Goal: Answer question/provide support: Share knowledge or assist other users

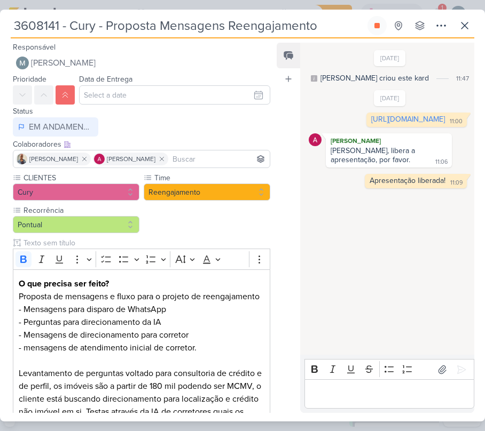
click at [475, 17] on div "3608141 - Cury - Proposta Mensagens Reengajamento Criado por mim nenhum grupo d…" at bounding box center [242, 219] width 485 height 406
click at [473, 22] on button at bounding box center [464, 25] width 19 height 19
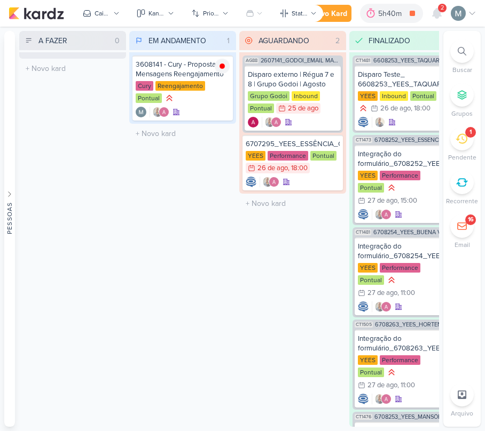
click at [470, 135] on div "1" at bounding box center [470, 132] width 2 height 9
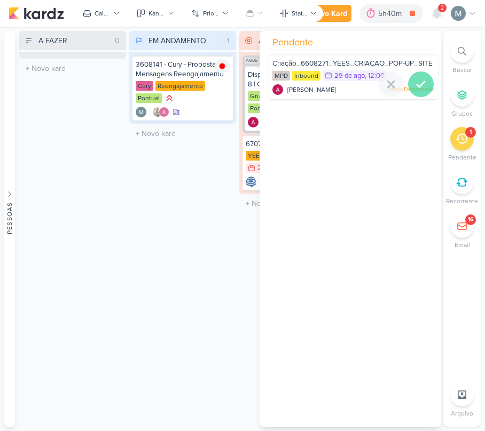
click at [415, 90] on icon at bounding box center [420, 84] width 13 height 13
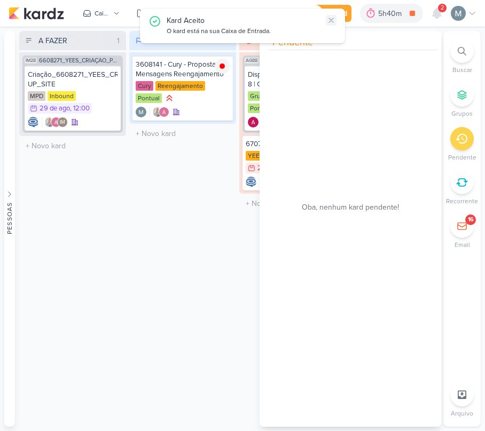
click at [329, 24] on icon at bounding box center [331, 20] width 9 height 9
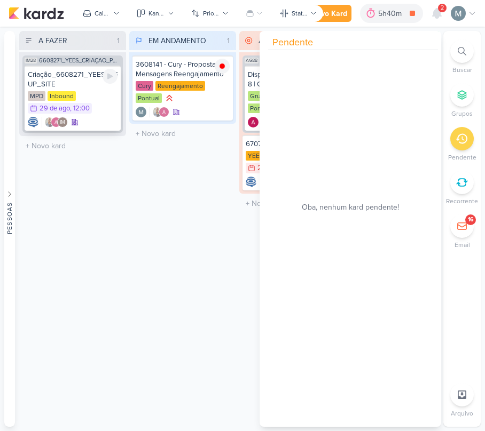
click at [79, 99] on div "MPD Inbound 29/8 [DATE] 12:00" at bounding box center [73, 102] width 90 height 23
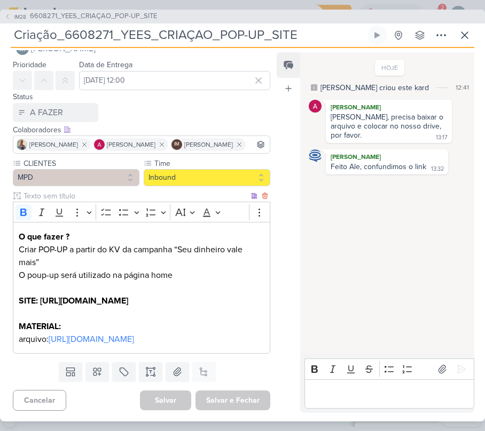
scroll to position [53, 0]
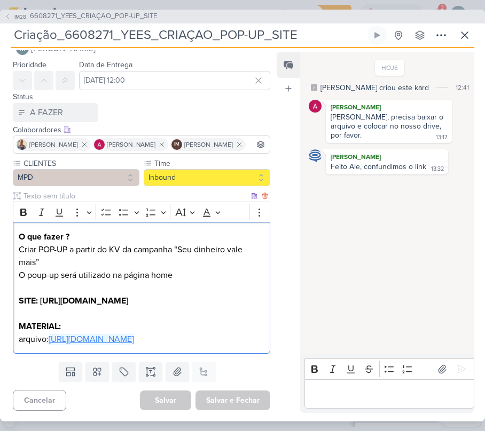
click at [113, 334] on link "[URL][DOMAIN_NAME]" at bounding box center [91, 339] width 85 height 11
click at [395, 399] on p "Editor editing area: main" at bounding box center [389, 394] width 159 height 13
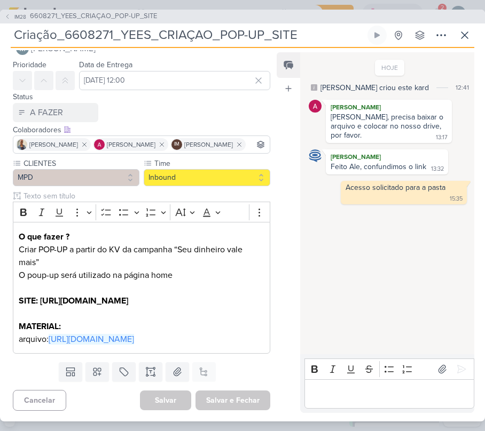
click at [460, 25] on div "IM28 6608271_YEES_CRIAÇAO_POP-UP_SITE Criação_6608271_YEES_CRIAÇAO_POP-UP_SITE …" at bounding box center [242, 216] width 485 height 412
click at [466, 33] on icon at bounding box center [464, 35] width 13 height 13
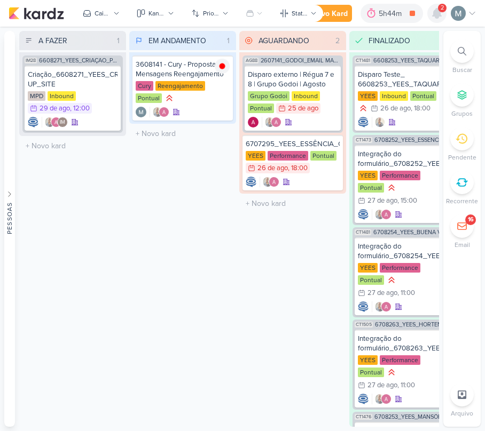
click at [437, 15] on icon at bounding box center [437, 14] width 9 height 10
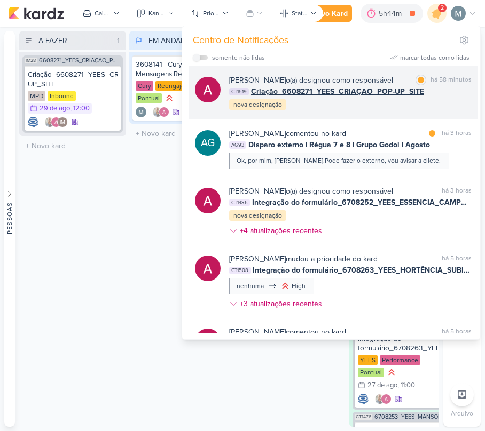
click at [368, 92] on span "Criação_6608271_YEES_CRIAÇAO_POP-UP_SITE" at bounding box center [337, 91] width 173 height 11
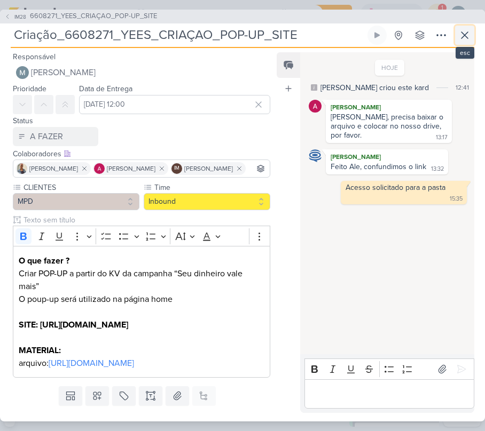
click at [465, 40] on icon at bounding box center [464, 35] width 13 height 13
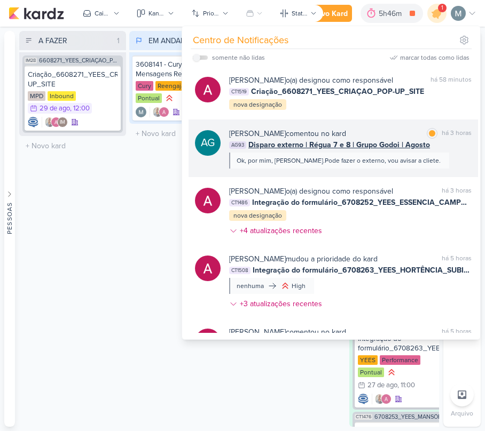
click at [382, 157] on div "Ok, por mim, [PERSON_NAME].Pode fazer o externo, vou avisar a cliete." at bounding box center [339, 161] width 204 height 10
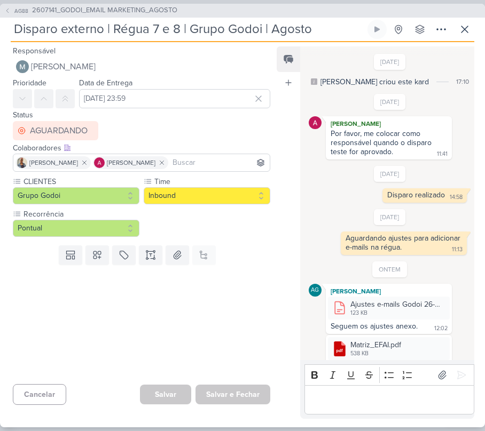
scroll to position [232, 0]
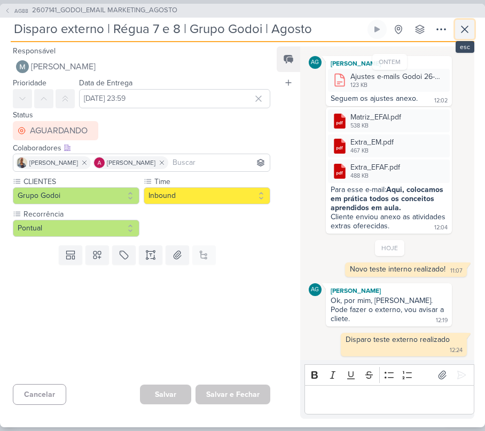
click at [461, 28] on icon at bounding box center [464, 29] width 13 height 13
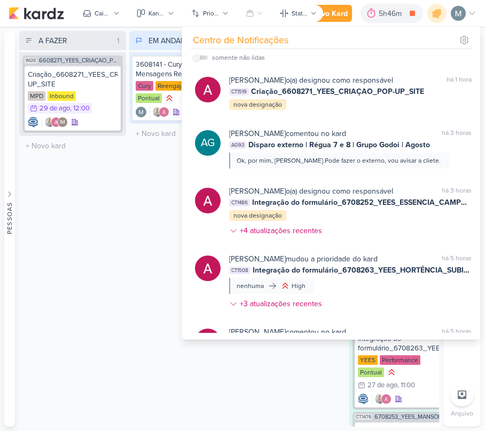
click at [285, 347] on div "AGUARDANDO 2 Mover Para Esquerda Mover Para Direita [GEOGRAPHIC_DATA] AG88 2607…" at bounding box center [292, 229] width 107 height 396
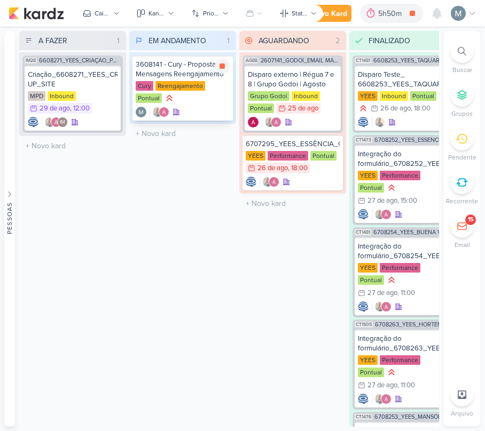
click at [194, 105] on div "3608141 - Cury - Proposta Mensagens Reengajamento Cury Reengajamento Pontual" at bounding box center [182, 88] width 100 height 65
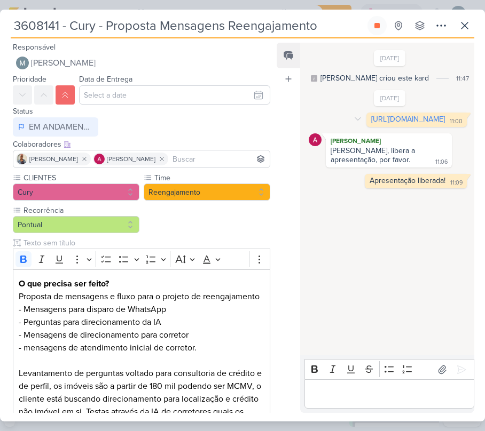
click at [398, 125] on div "[URL][DOMAIN_NAME] 11:00" at bounding box center [416, 120] width 96 height 10
click at [371, 124] on link "[URL][DOMAIN_NAME]" at bounding box center [408, 119] width 74 height 9
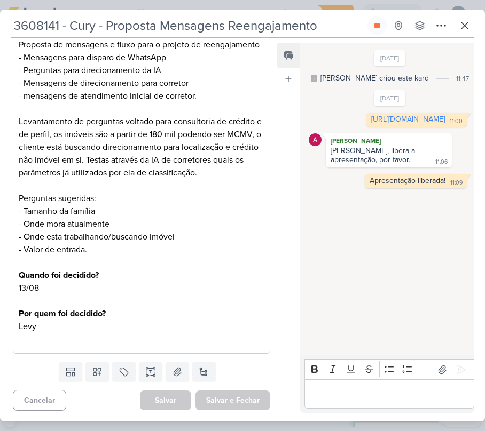
scroll to position [266, 0]
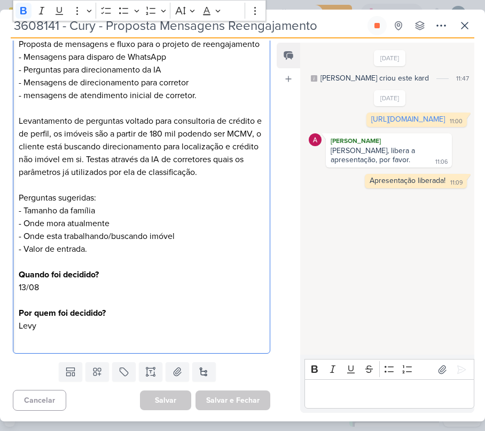
click at [111, 278] on p "O que precisa ser feito? Proposta de mensagens e fluxo para o projeto de reenga…" at bounding box center [142, 159] width 246 height 269
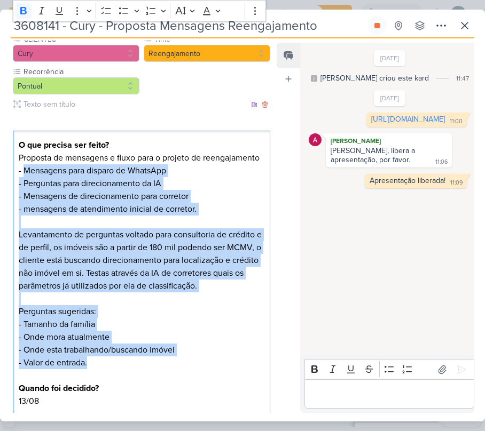
scroll to position [52, 0]
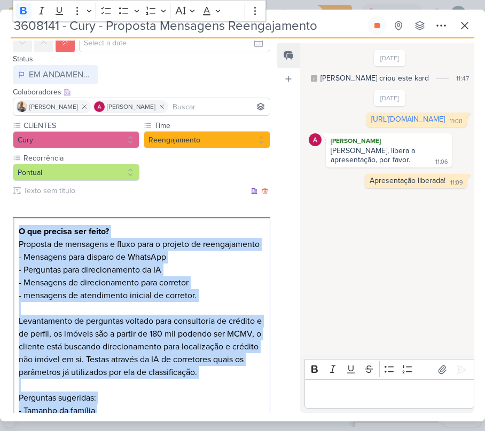
drag, startPoint x: 98, startPoint y: 253, endPoint x: 16, endPoint y: 232, distance: 84.8
click at [16, 232] on div "O que precisa ser feito? Proposta de mensagens e fluxo para o projeto de reenga…" at bounding box center [141, 385] width 257 height 337
copy p "O que precisa ser feito? Proposta de mensagens e fluxo para o projeto de reenga…"
